Goal: Entertainment & Leisure: Consume media (video, audio)

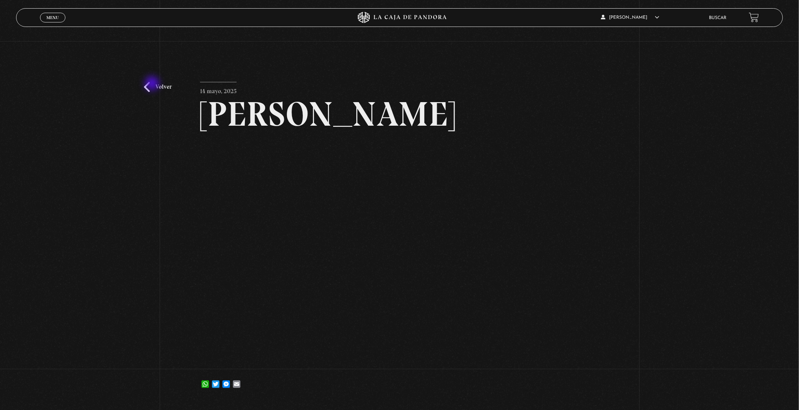
click at [153, 84] on link "Volver" at bounding box center [158, 87] width 28 height 10
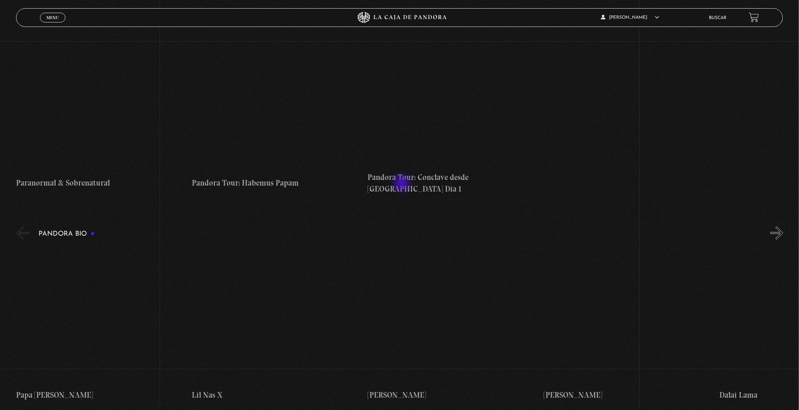
scroll to position [953, 0]
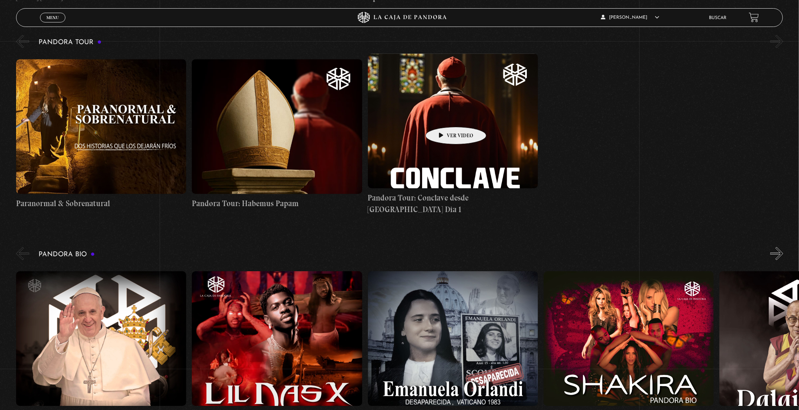
click at [444, 116] on figure at bounding box center [453, 120] width 170 height 135
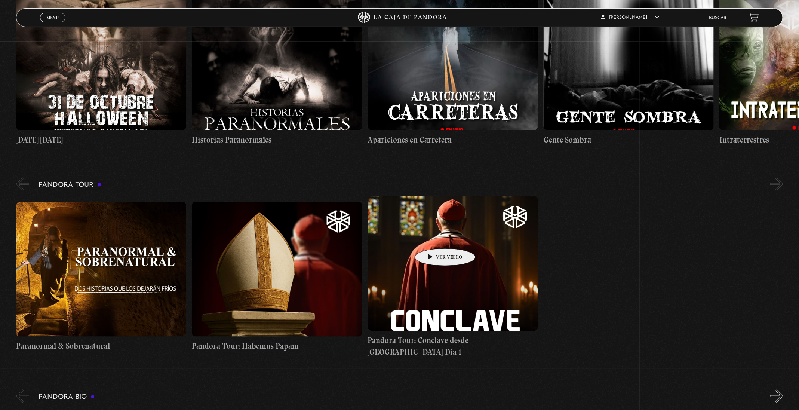
scroll to position [841, 0]
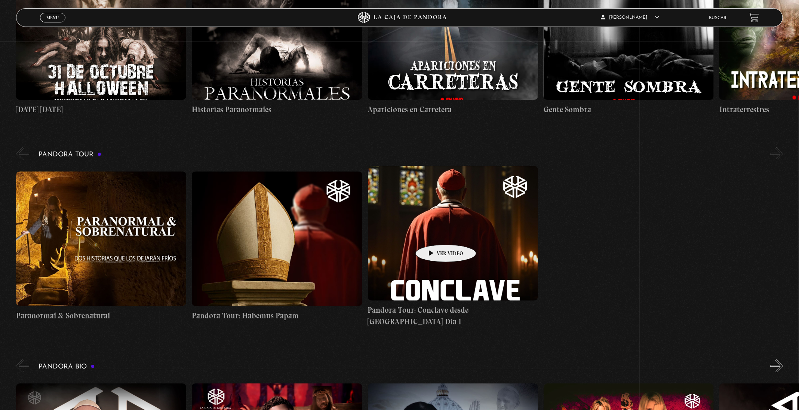
click at [434, 233] on figure at bounding box center [453, 233] width 170 height 135
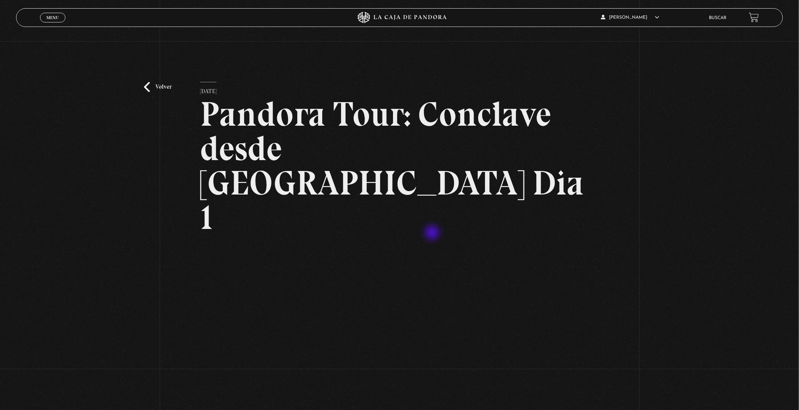
scroll to position [143, 0]
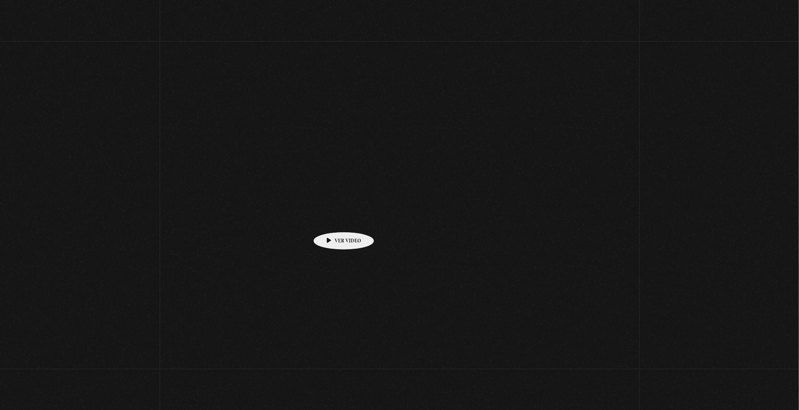
scroll to position [841, 0]
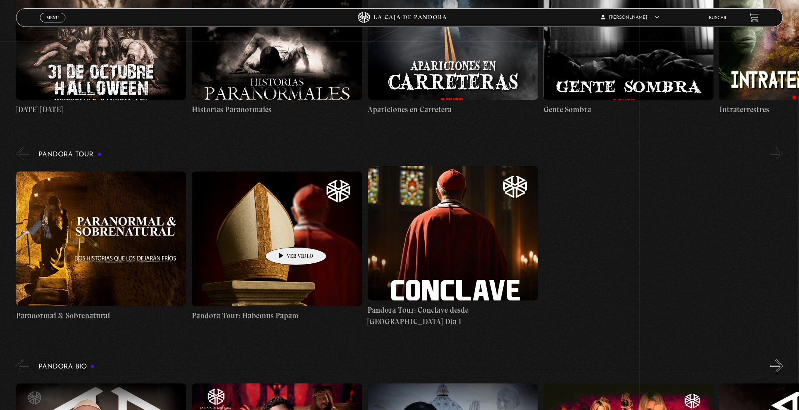
click at [284, 236] on figure at bounding box center [277, 238] width 170 height 135
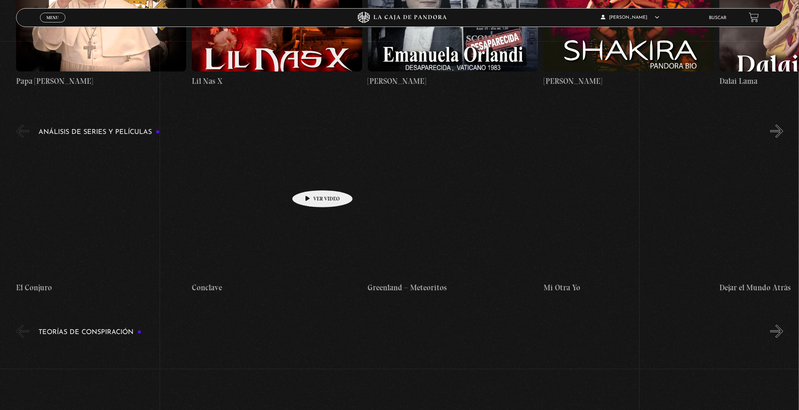
scroll to position [1290, 0]
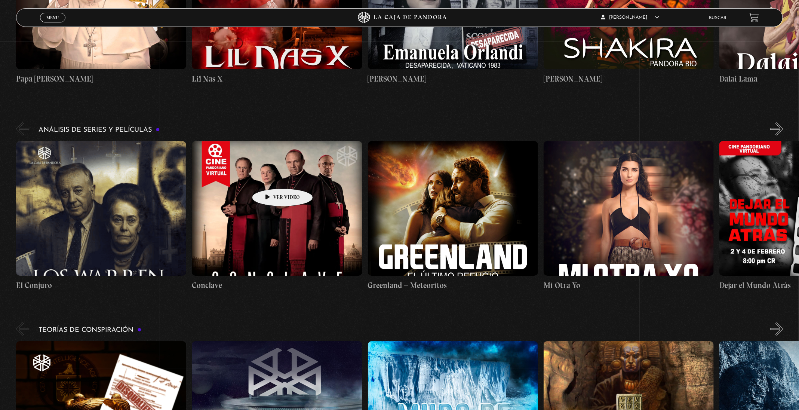
click at [271, 177] on figure at bounding box center [277, 208] width 170 height 135
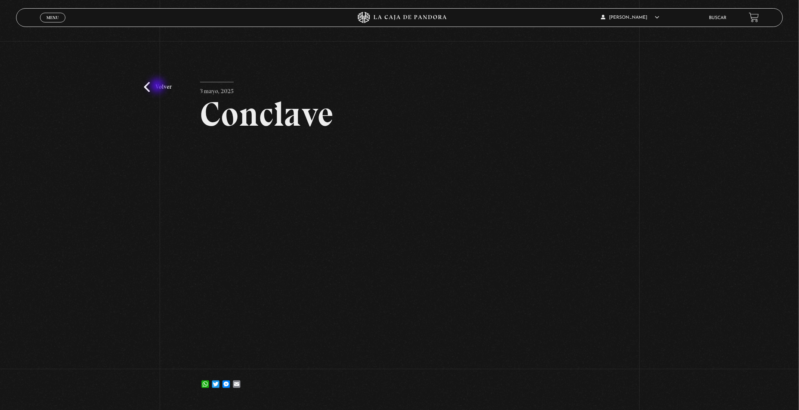
click at [158, 86] on link "Volver" at bounding box center [158, 87] width 28 height 10
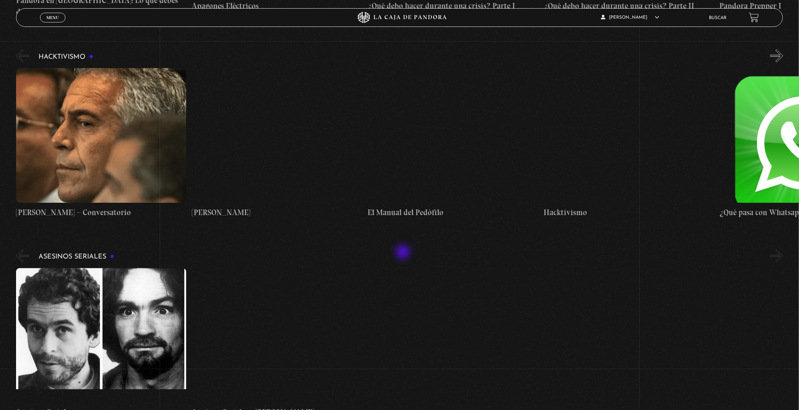
scroll to position [2131, 0]
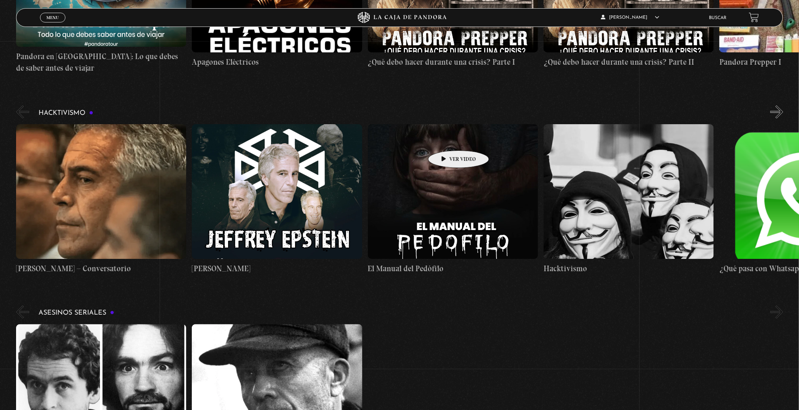
click at [447, 139] on figure at bounding box center [453, 191] width 170 height 135
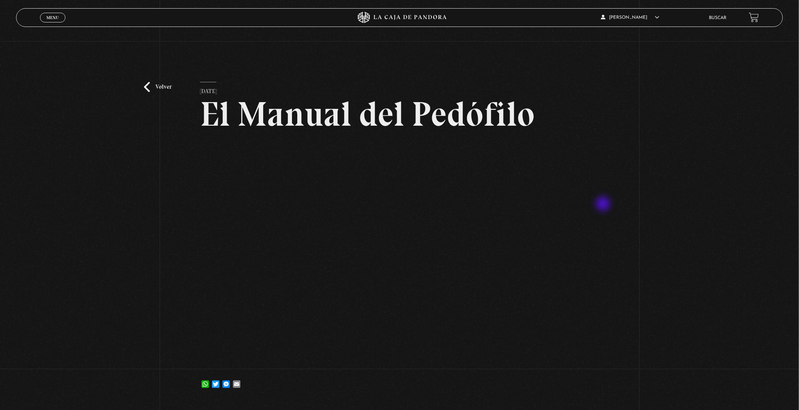
scroll to position [56, 0]
